Goal: Transaction & Acquisition: Purchase product/service

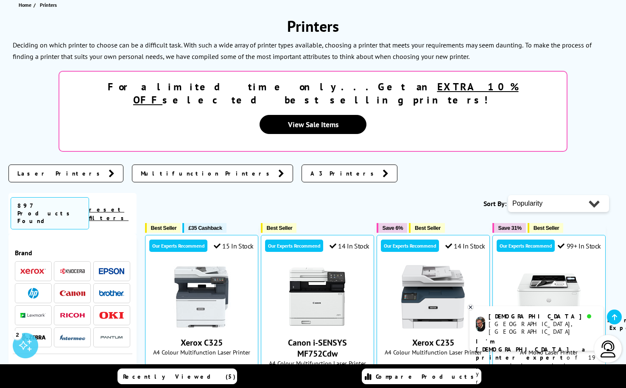
scroll to position [101, 0]
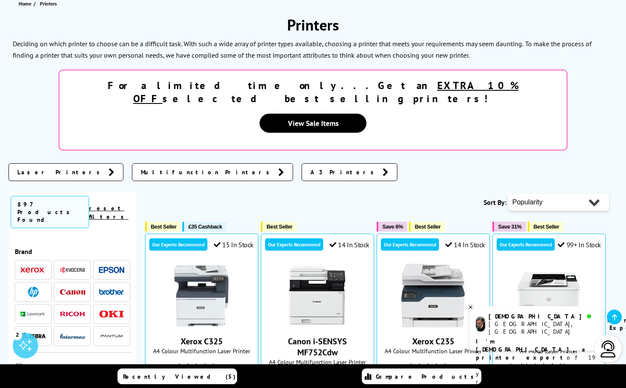
click at [54, 163] on link "Laser Printers" at bounding box center [65, 172] width 115 height 18
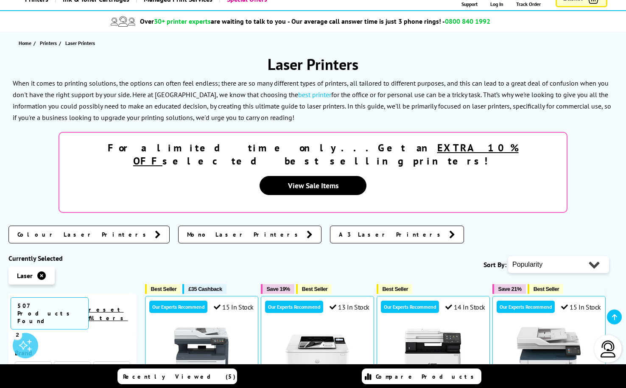
scroll to position [145, 0]
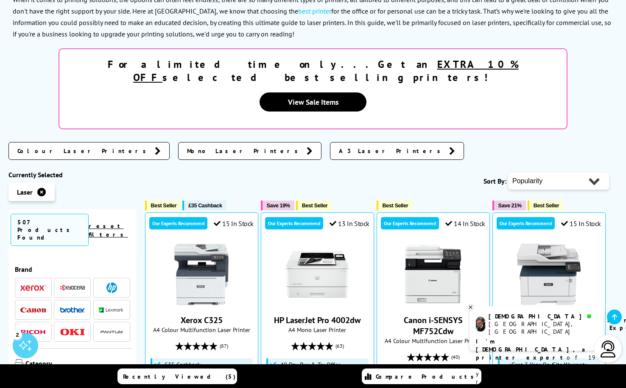
click at [577, 338] on p "I'm [DEMOGRAPHIC_DATA], a printer expert of 19 years! I can help you choose the…" at bounding box center [536, 362] width 121 height 48
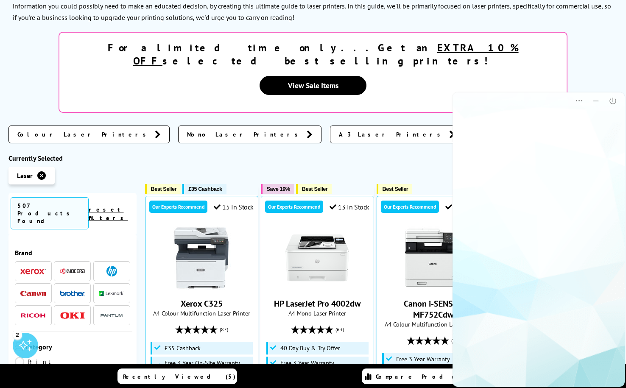
scroll to position [0, 0]
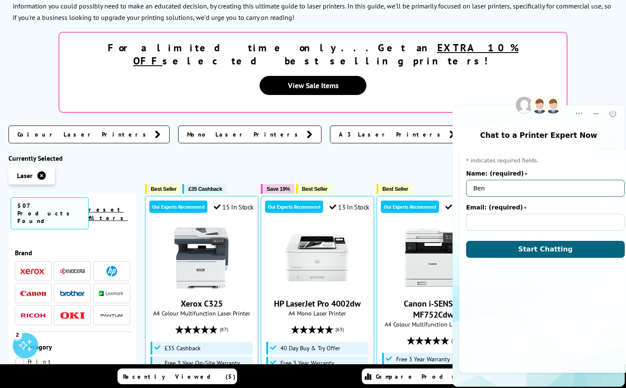
type input "Ben"
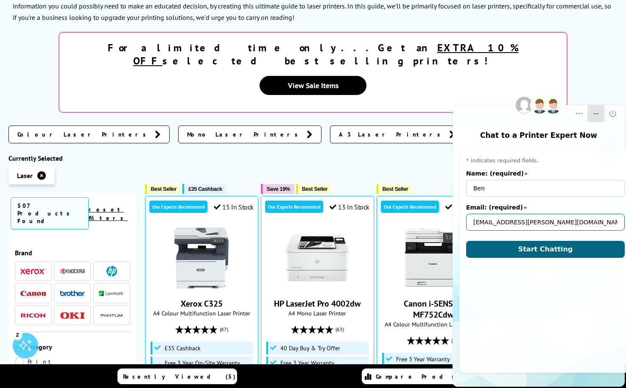
type input "ben@minton.care"
click at [600, 116] on button "Minimize" at bounding box center [596, 113] width 17 height 17
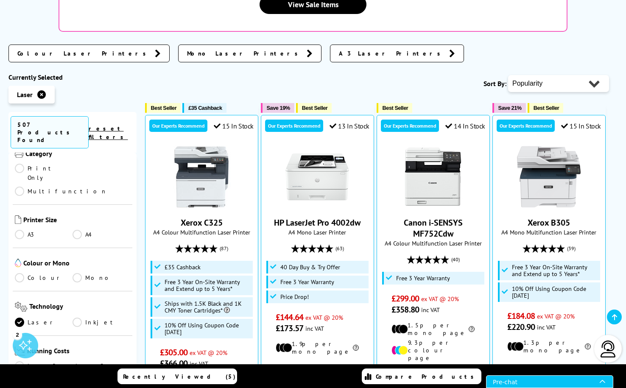
scroll to position [113, 0]
click at [78, 229] on ul "A3 A4" at bounding box center [72, 236] width 115 height 14
click at [77, 229] on link "A4" at bounding box center [102, 233] width 58 height 9
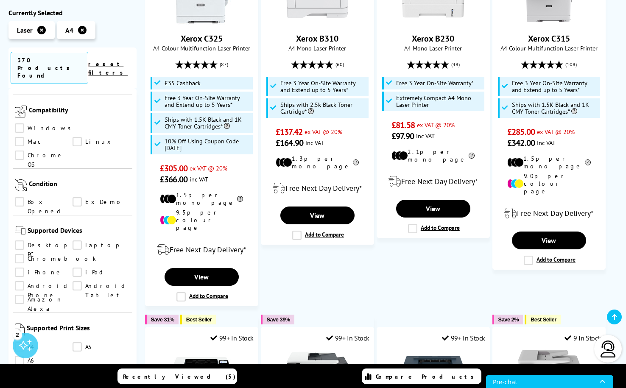
scroll to position [436, 0]
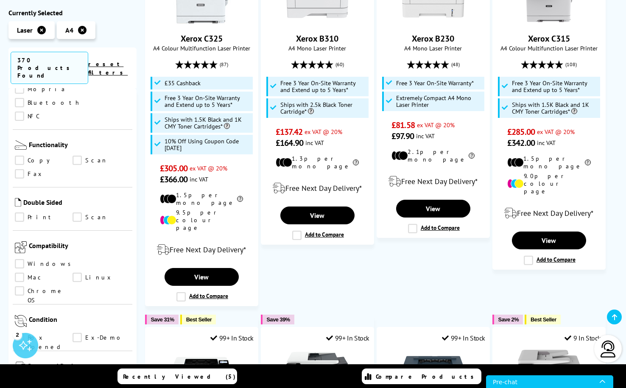
click at [19, 260] on link "Windows" at bounding box center [45, 264] width 61 height 9
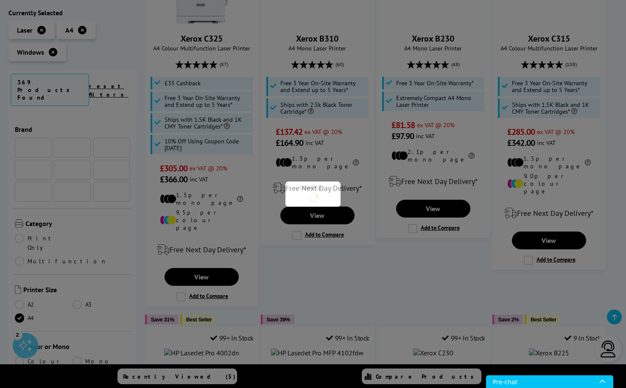
scroll to position [436, 0]
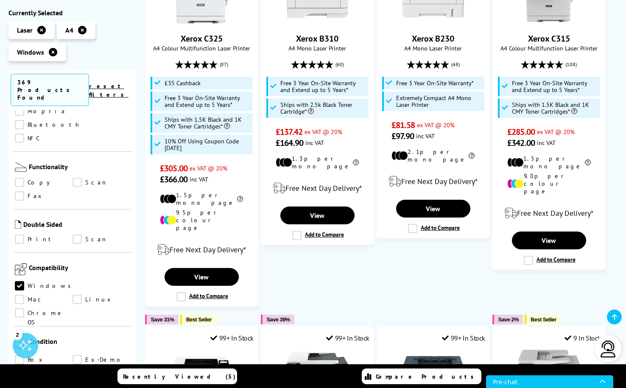
click at [73, 295] on link "Mac" at bounding box center [44, 299] width 58 height 9
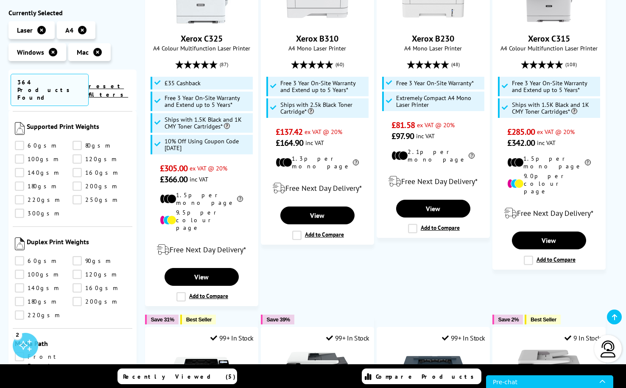
scroll to position [1084, 0]
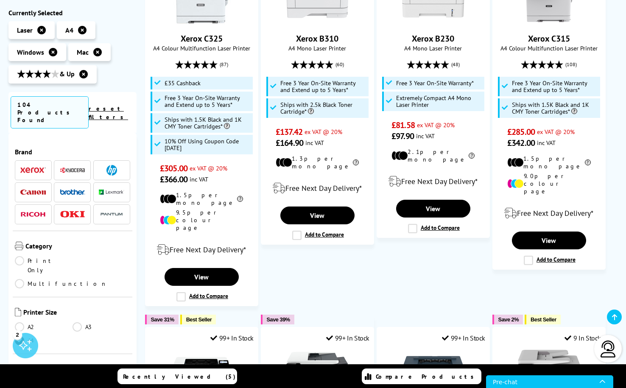
click at [112, 165] on img at bounding box center [111, 170] width 11 height 11
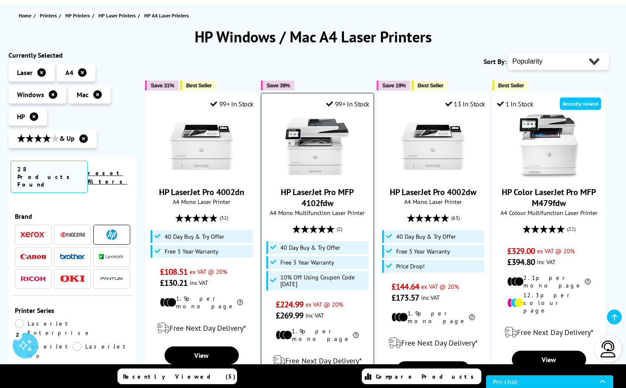
scroll to position [119, 0]
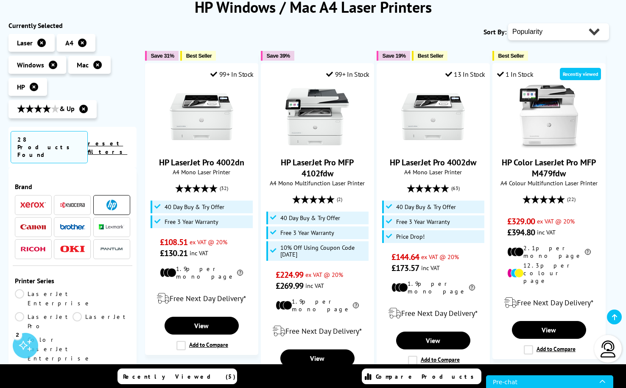
select select "Price Descending"
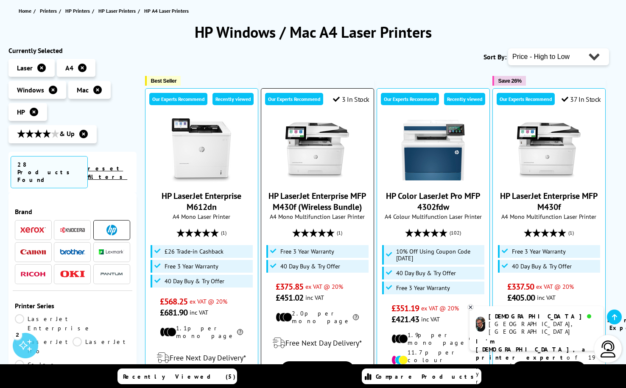
scroll to position [120, 0]
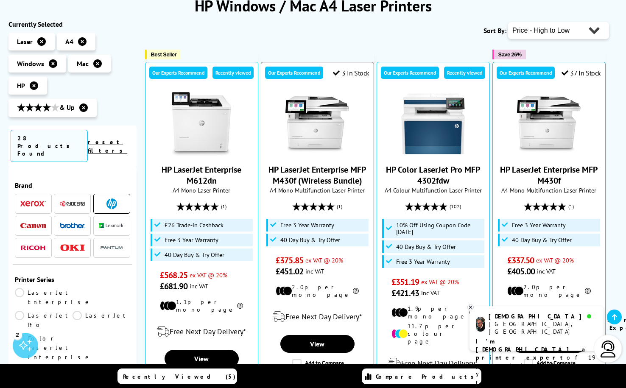
click at [324, 122] on img at bounding box center [317, 124] width 64 height 64
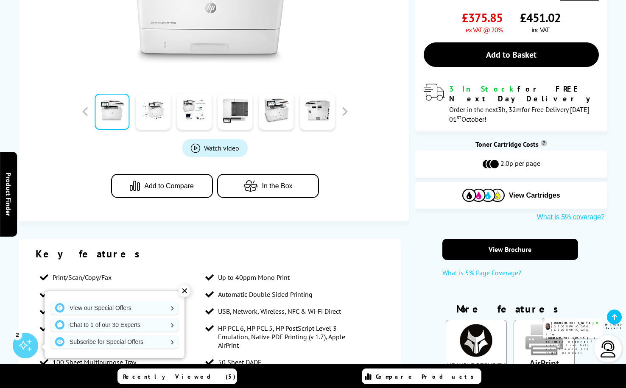
scroll to position [312, 0]
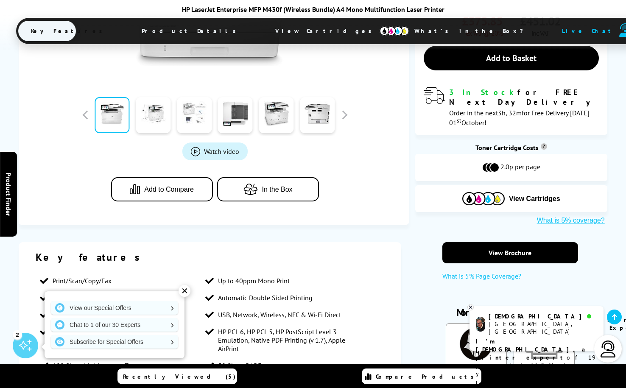
click at [210, 111] on link at bounding box center [194, 115] width 35 height 36
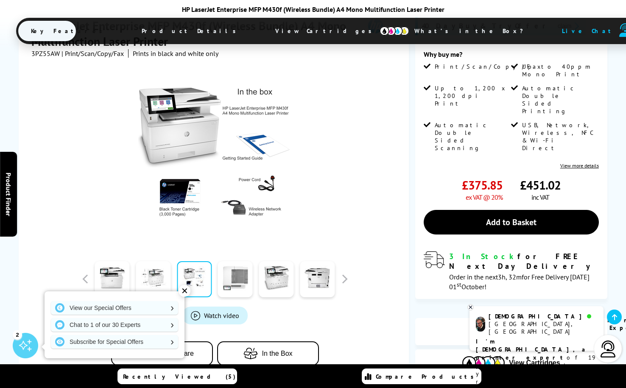
scroll to position [145, 0]
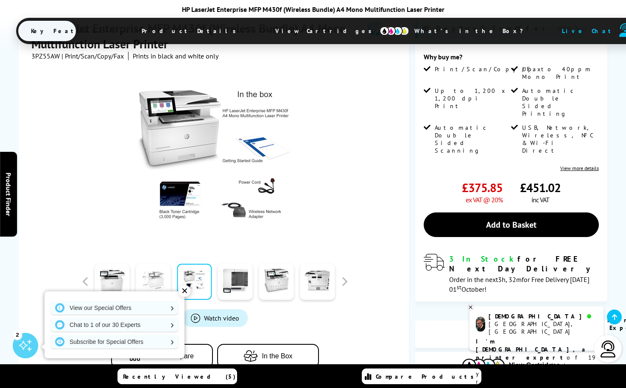
click at [159, 278] on link at bounding box center [153, 282] width 35 height 36
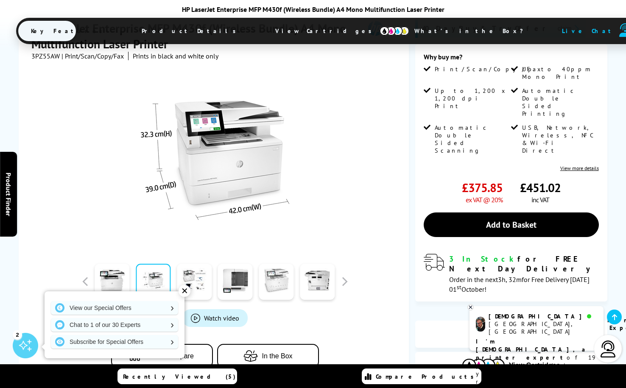
click at [288, 281] on link at bounding box center [276, 282] width 35 height 36
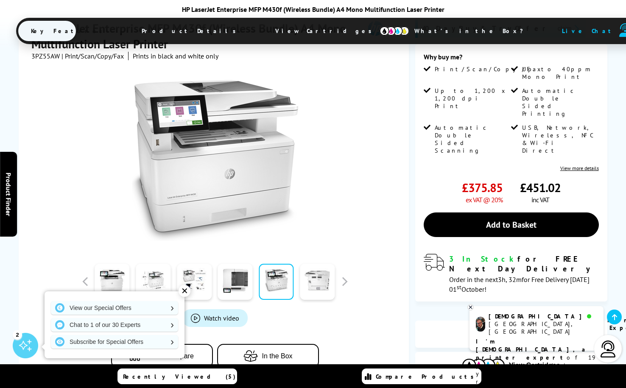
click at [328, 278] on link at bounding box center [317, 282] width 35 height 36
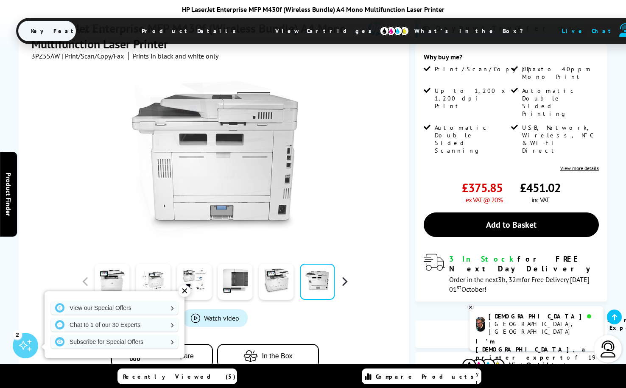
click at [341, 277] on button "button" at bounding box center [344, 281] width 13 height 13
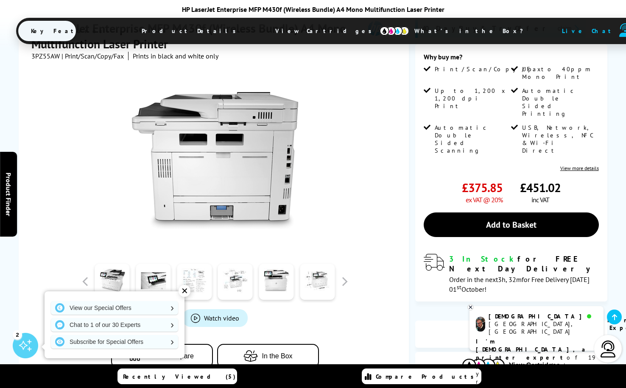
click at [209, 277] on link at bounding box center [194, 282] width 35 height 36
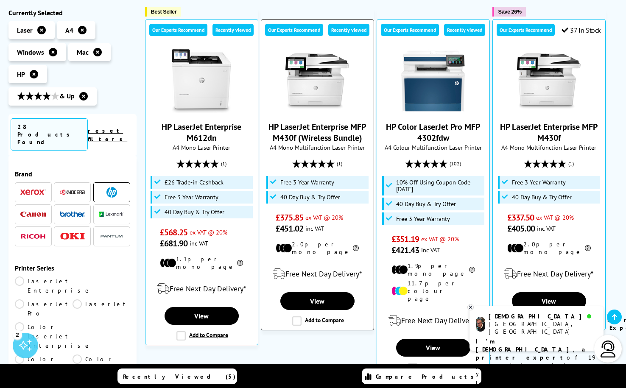
scroll to position [163, 0]
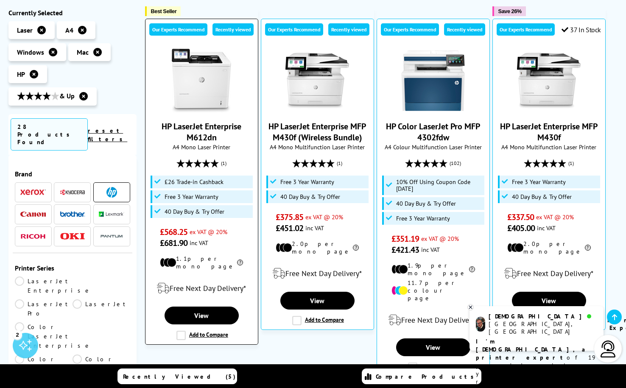
click at [191, 84] on img at bounding box center [202, 81] width 64 height 64
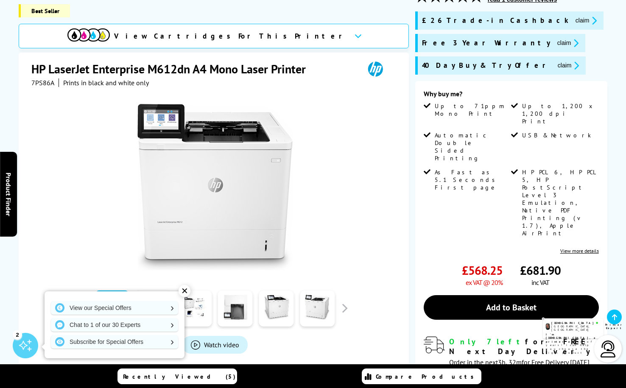
scroll to position [199, 0]
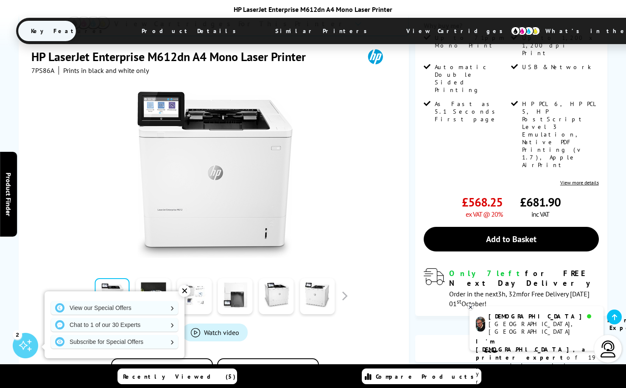
click at [202, 278] on link at bounding box center [194, 296] width 35 height 36
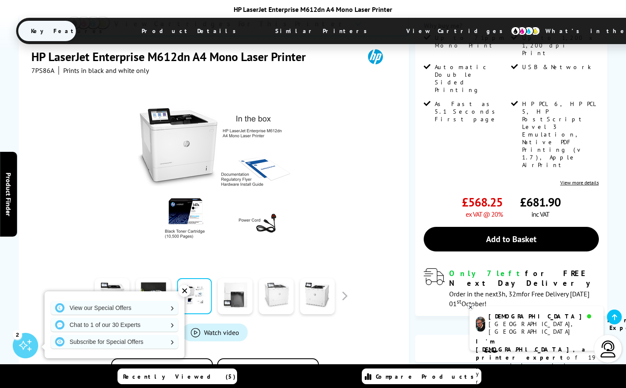
scroll to position [179, 0]
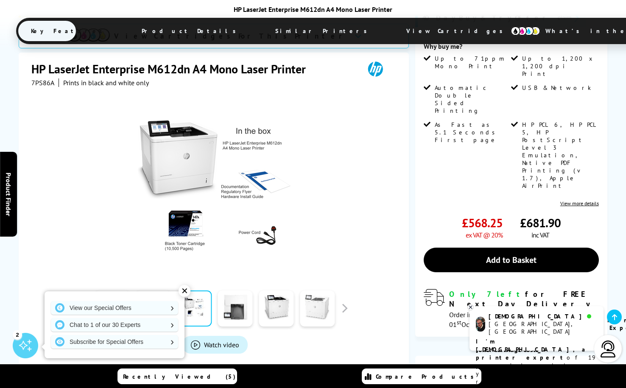
click at [324, 291] on link at bounding box center [317, 309] width 35 height 36
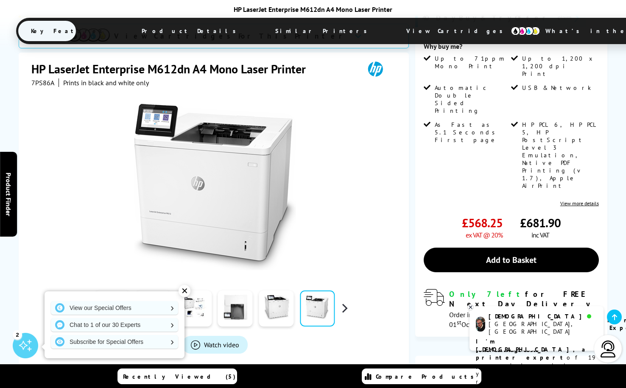
click at [343, 302] on button "button" at bounding box center [344, 308] width 13 height 13
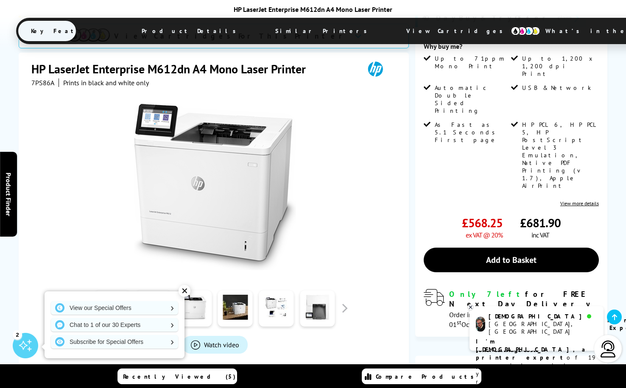
click at [104, 269] on div "Watch video Add to Compare In the Box" at bounding box center [214, 249] width 367 height 325
click at [106, 291] on link at bounding box center [112, 309] width 35 height 36
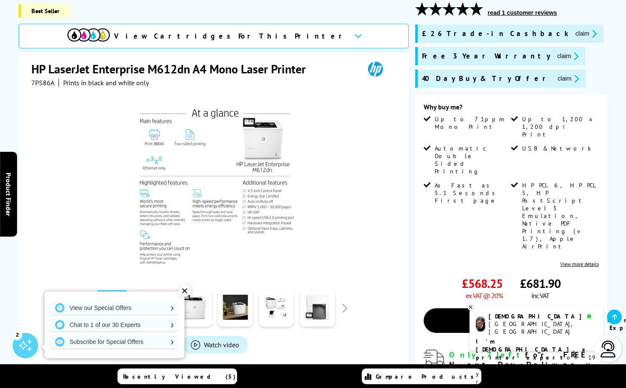
scroll to position [112, 0]
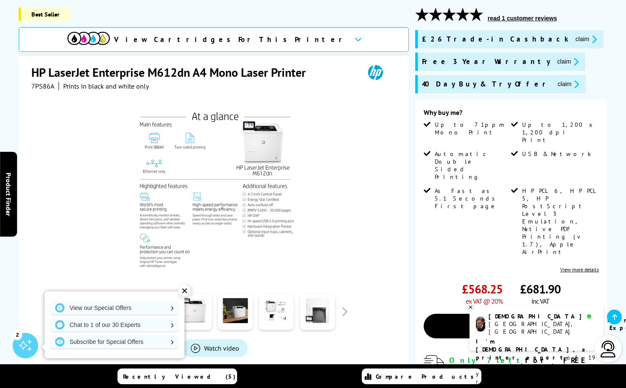
click at [267, 133] on img at bounding box center [215, 190] width 166 height 166
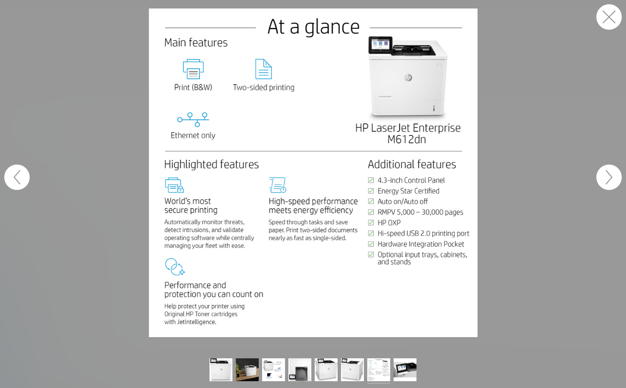
click at [420, 62] on img at bounding box center [313, 172] width 329 height 329
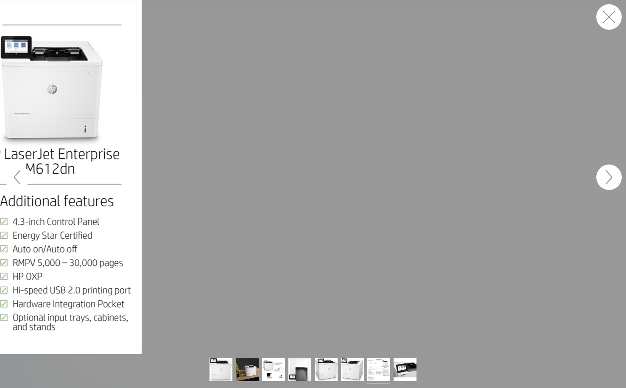
click at [606, 22] on button "button" at bounding box center [608, 16] width 25 height 25
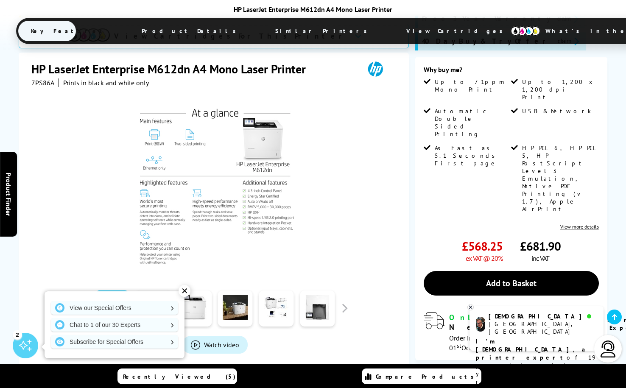
scroll to position [154, 0]
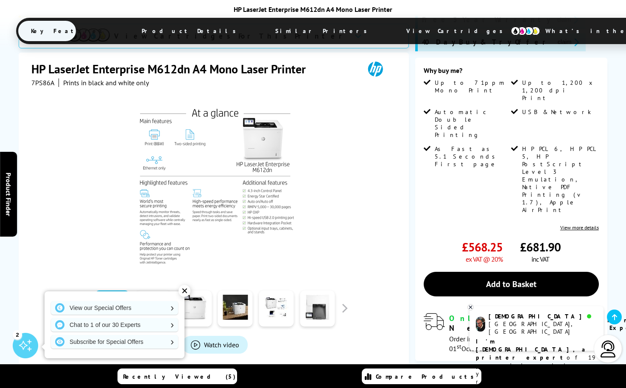
click at [156, 291] on link at bounding box center [153, 309] width 35 height 36
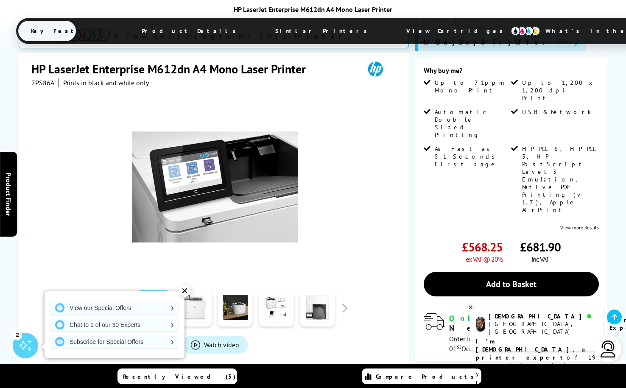
click at [193, 291] on link at bounding box center [194, 309] width 35 height 36
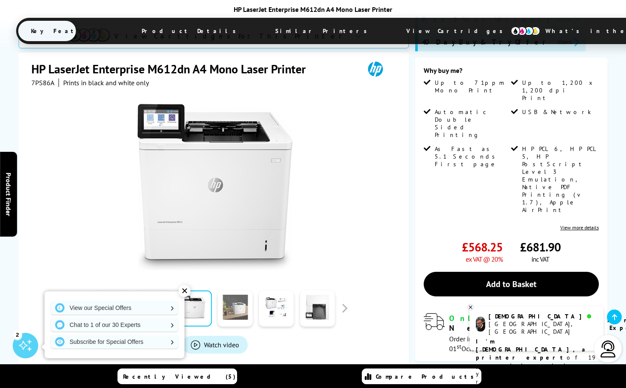
click at [223, 291] on link at bounding box center [235, 309] width 35 height 36
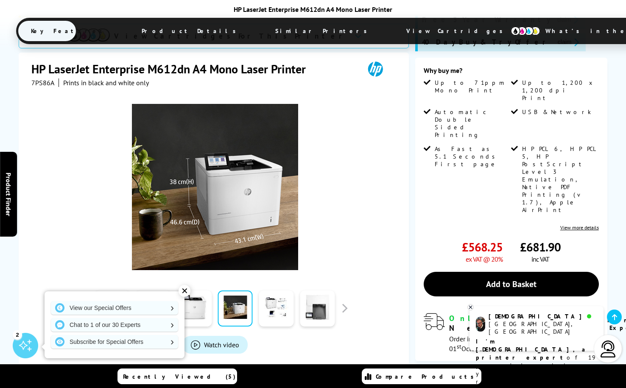
click at [248, 291] on link at bounding box center [235, 309] width 35 height 36
click at [268, 291] on link at bounding box center [276, 309] width 35 height 36
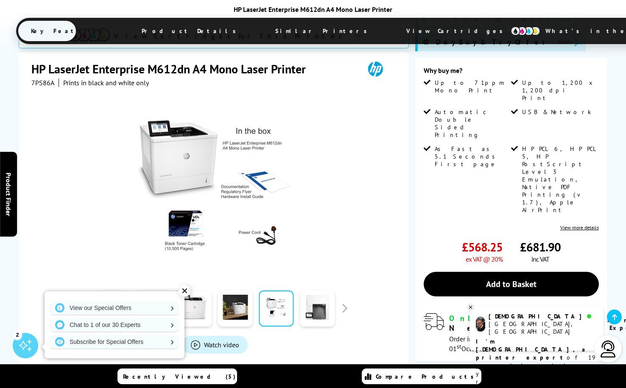
drag, startPoint x: 292, startPoint y: 273, endPoint x: 297, endPoint y: 272, distance: 4.3
click at [313, 291] on link at bounding box center [317, 309] width 35 height 36
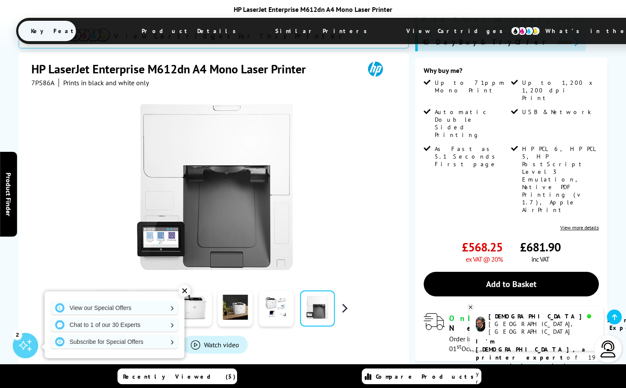
click at [344, 302] on button "button" at bounding box center [344, 308] width 13 height 13
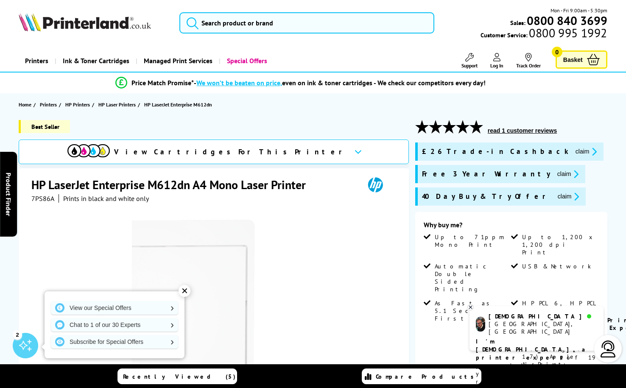
scroll to position [0, 0]
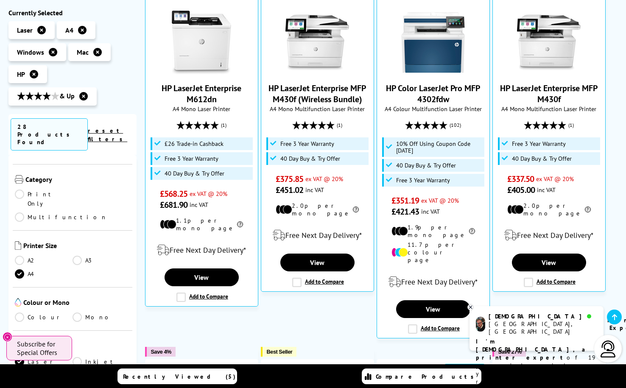
scroll to position [251, 0]
click at [18, 311] on link "Colour" at bounding box center [44, 315] width 58 height 9
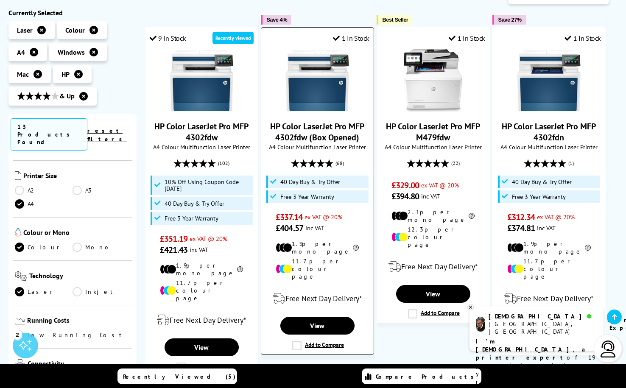
scroll to position [156, 0]
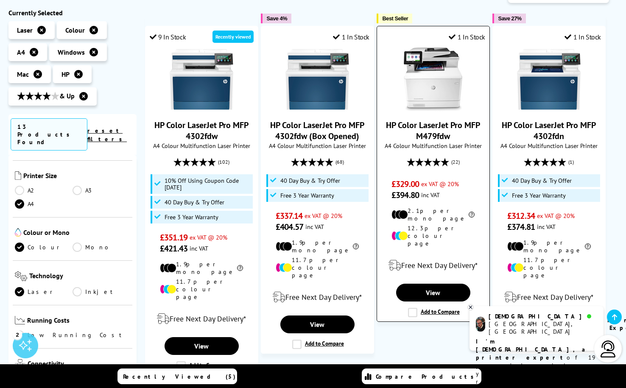
click at [444, 85] on img at bounding box center [433, 80] width 64 height 64
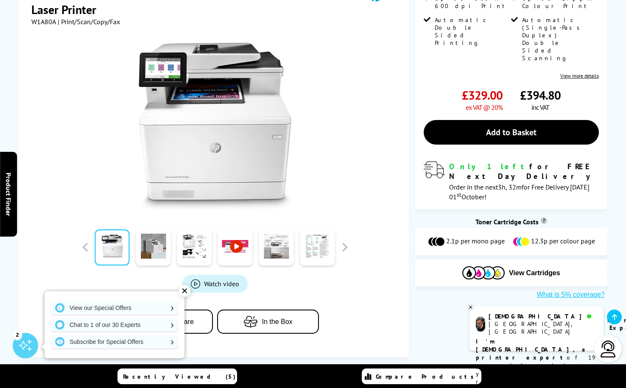
scroll to position [211, 0]
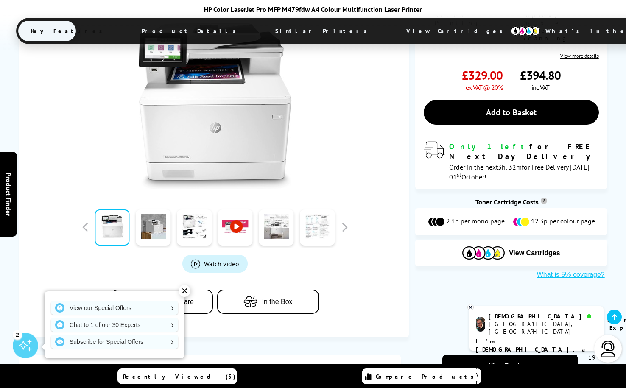
click at [306, 235] on link at bounding box center [317, 228] width 35 height 36
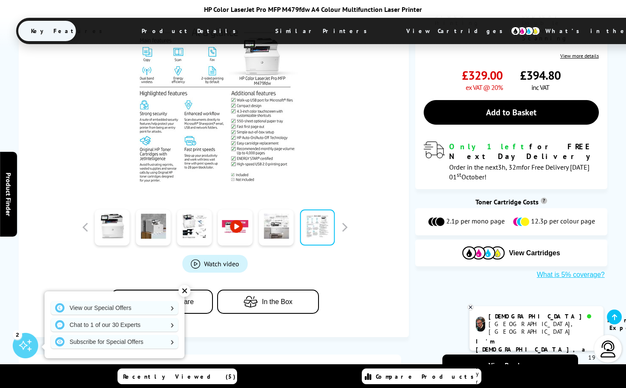
click at [186, 293] on div "✕" at bounding box center [185, 291] width 12 height 12
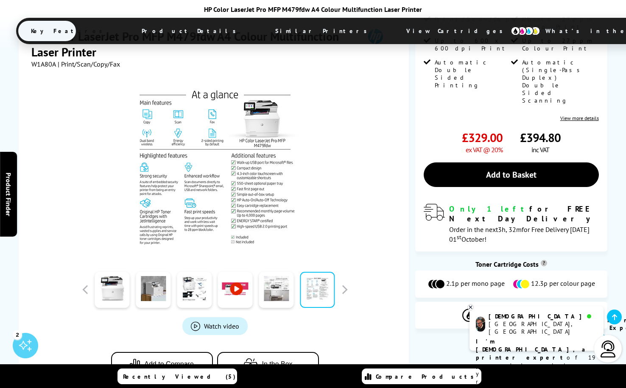
scroll to position [148, 0]
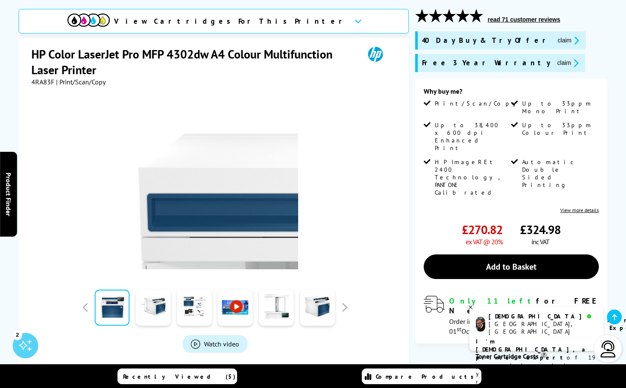
scroll to position [112, 0]
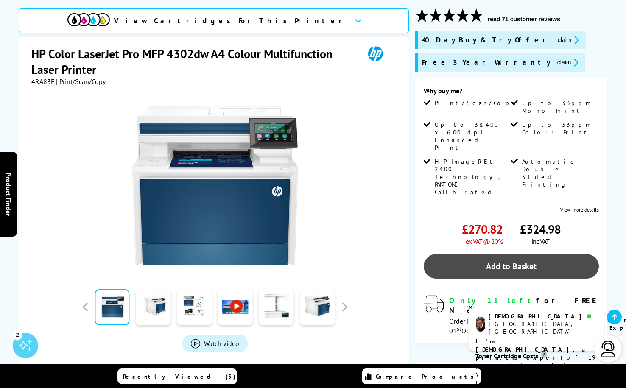
click at [536, 254] on link "Add to Basket" at bounding box center [511, 266] width 175 height 25
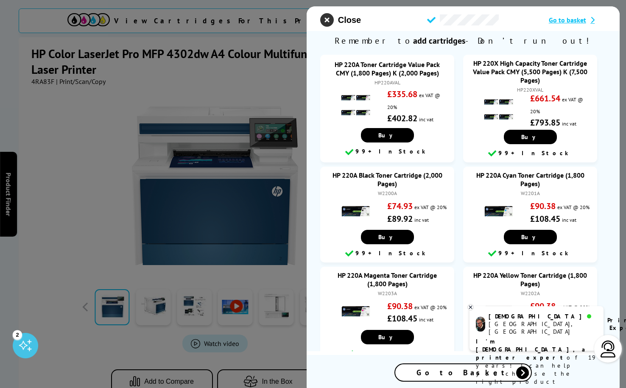
click at [325, 21] on icon "close modal" at bounding box center [327, 20] width 14 height 14
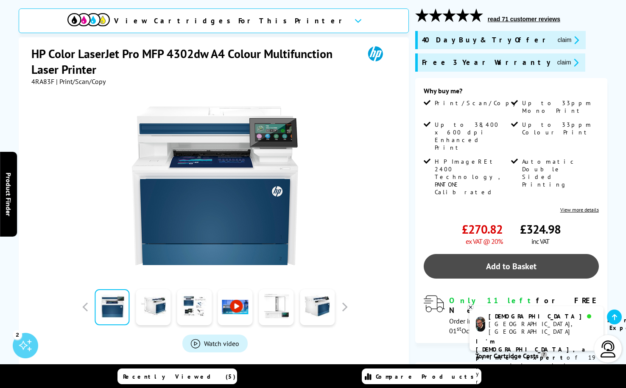
click at [476, 254] on link "Add to Basket" at bounding box center [511, 266] width 175 height 25
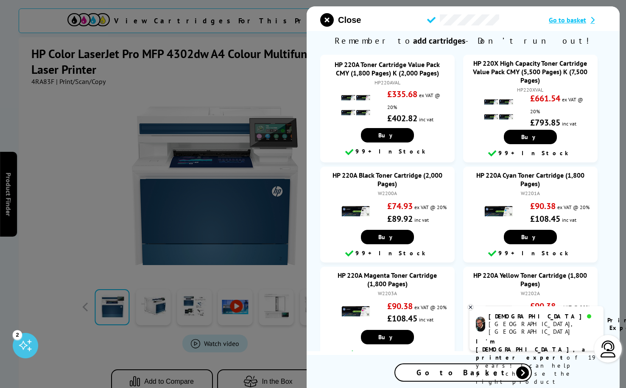
click at [484, 369] on span "Go to Basket" at bounding box center [463, 373] width 93 height 10
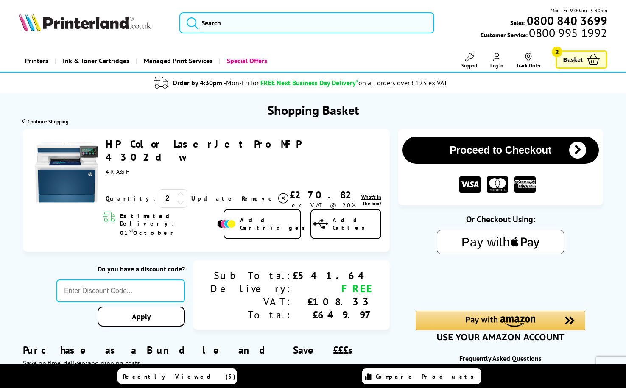
click at [177, 199] on icon at bounding box center [181, 203] width 8 height 8
click at [191, 195] on link "Update" at bounding box center [213, 199] width 44 height 8
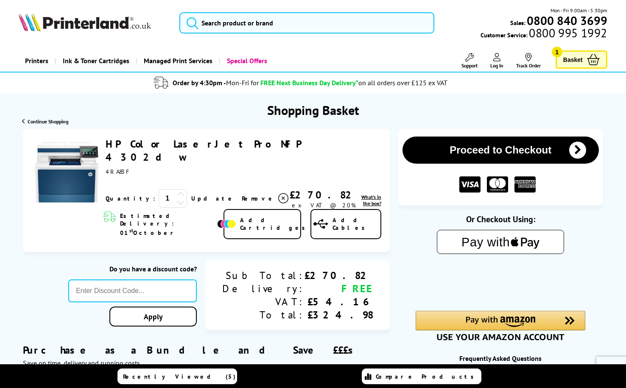
click at [515, 154] on button "Proceed to Checkout" at bounding box center [501, 150] width 196 height 27
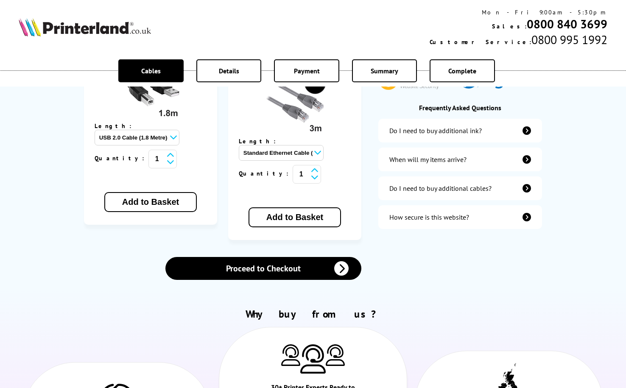
scroll to position [366, 0]
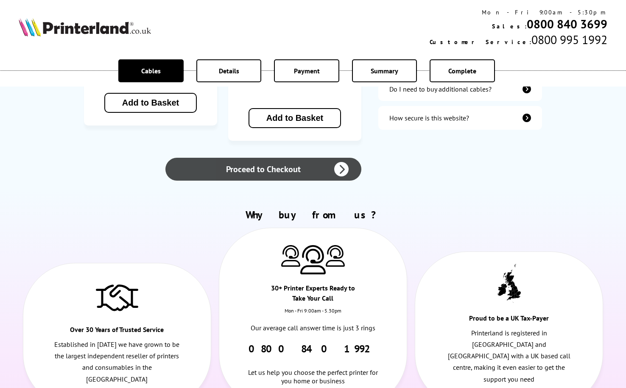
click at [247, 158] on link "Proceed to Checkout" at bounding box center [263, 169] width 196 height 23
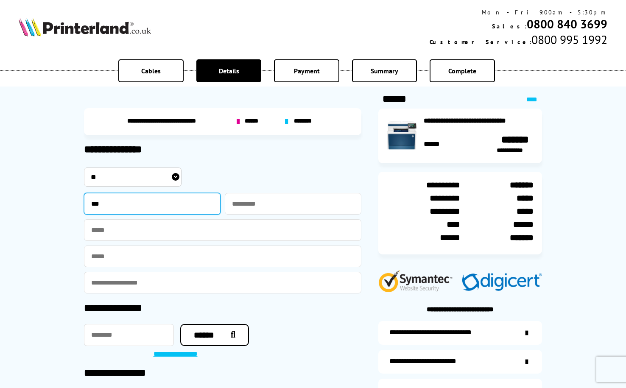
type input "***"
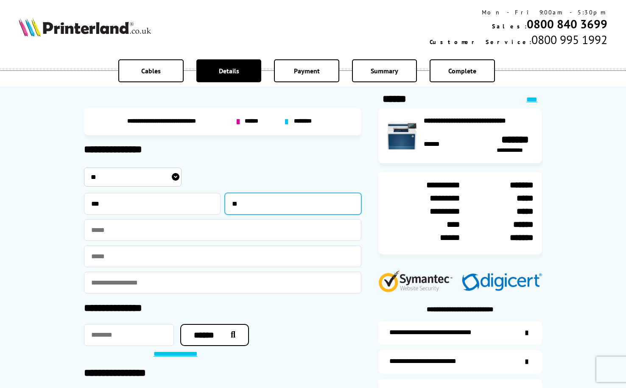
type input "*"
type input "*******"
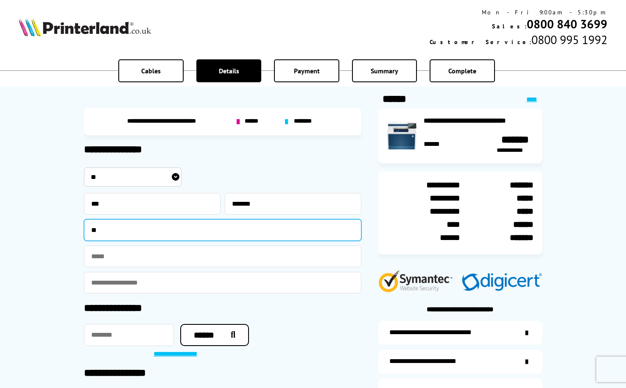
type input "*"
type input "**********"
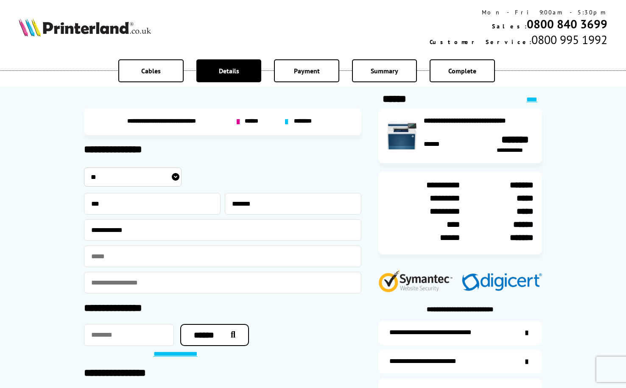
type input "*"
type input "**********"
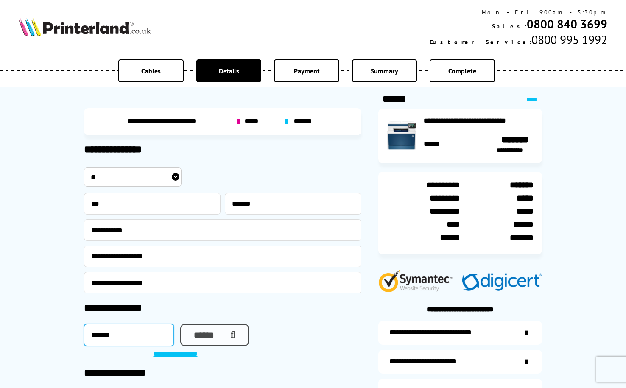
type input "*******"
click at [191, 337] on button "******" at bounding box center [214, 335] width 69 height 22
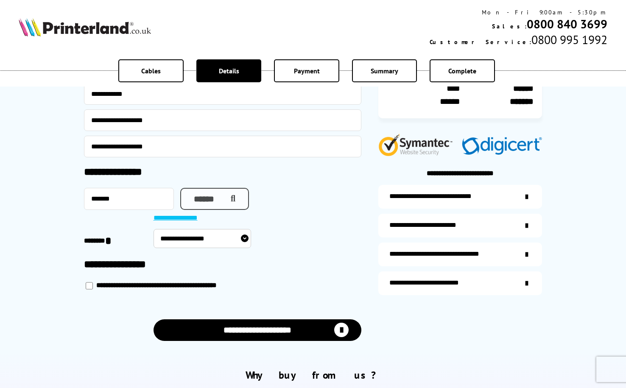
scroll to position [154, 0]
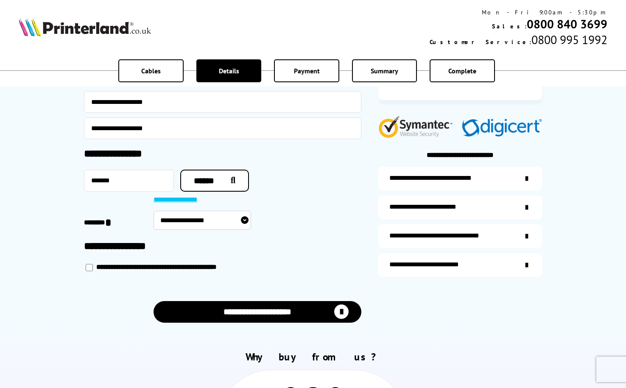
select select "**********"
type input "**********"
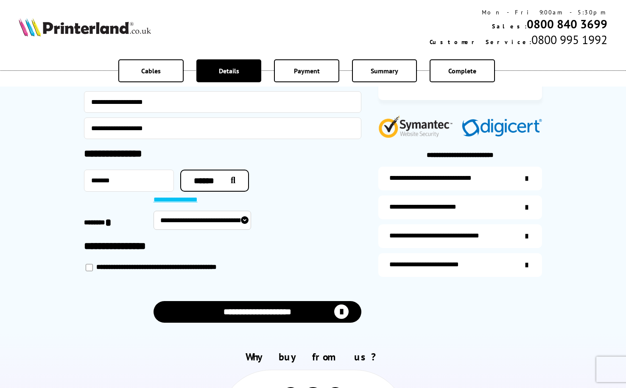
type input "*******"
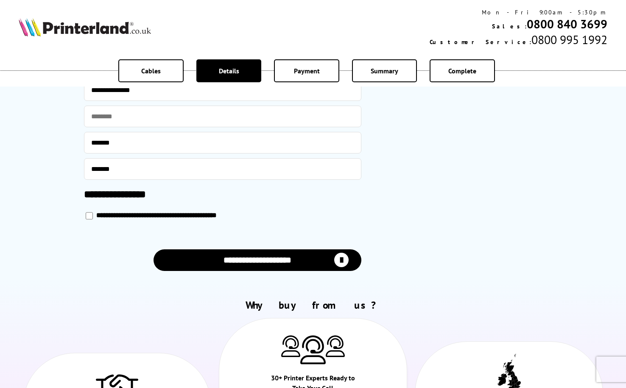
scroll to position [359, 0]
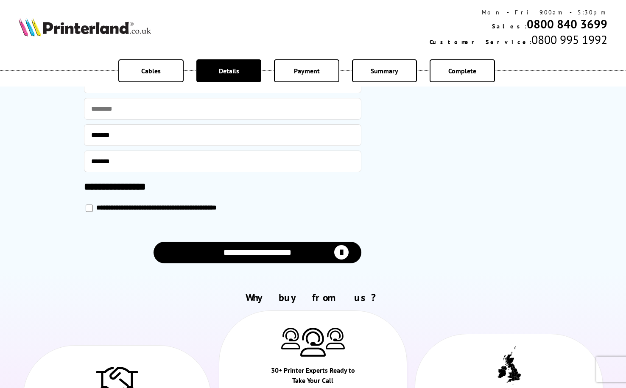
click at [242, 249] on button "**********" at bounding box center [258, 253] width 208 height 22
select select "**********"
